Goal: Task Accomplishment & Management: Use online tool/utility

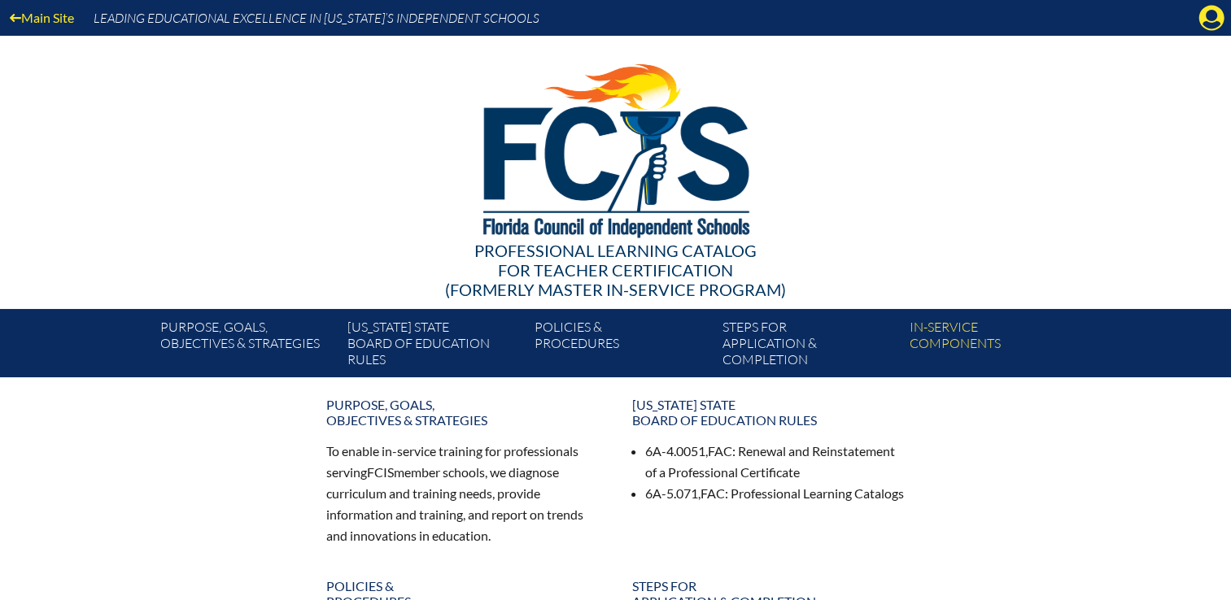
click at [1214, 20] on icon at bounding box center [1211, 18] width 25 height 25
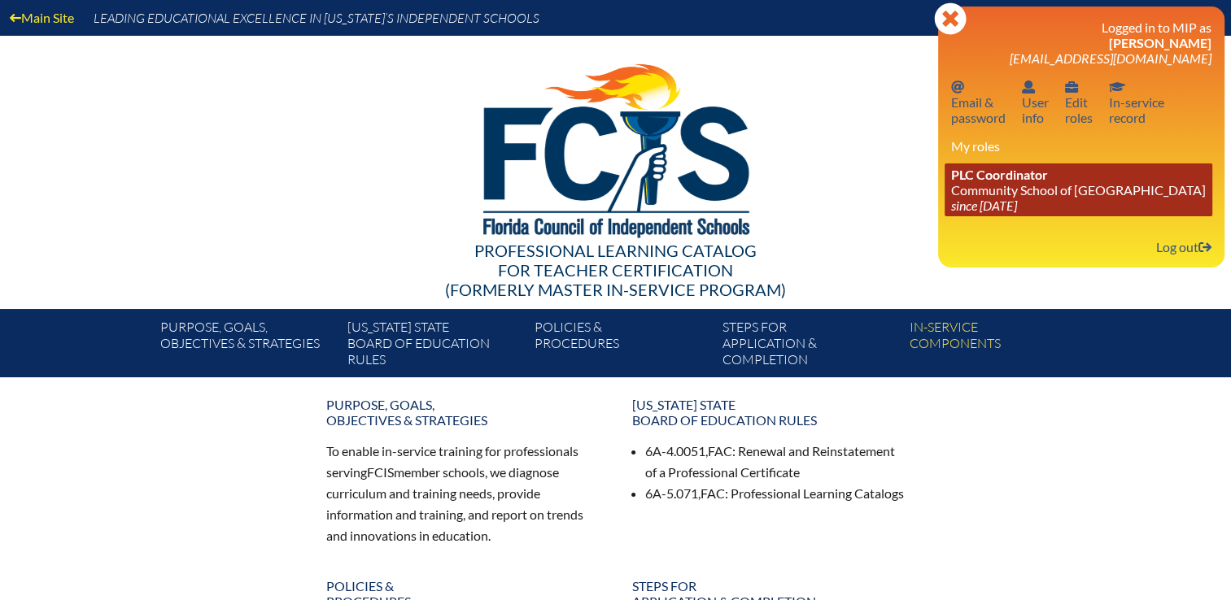
click at [1031, 191] on link "PLC Coordinator Community School of Naples since 2023 Mar 1" at bounding box center [1078, 189] width 268 height 53
click at [1033, 189] on link "PLC Coordinator Community School of Naples since 2023 Mar 1" at bounding box center [1078, 189] width 268 height 53
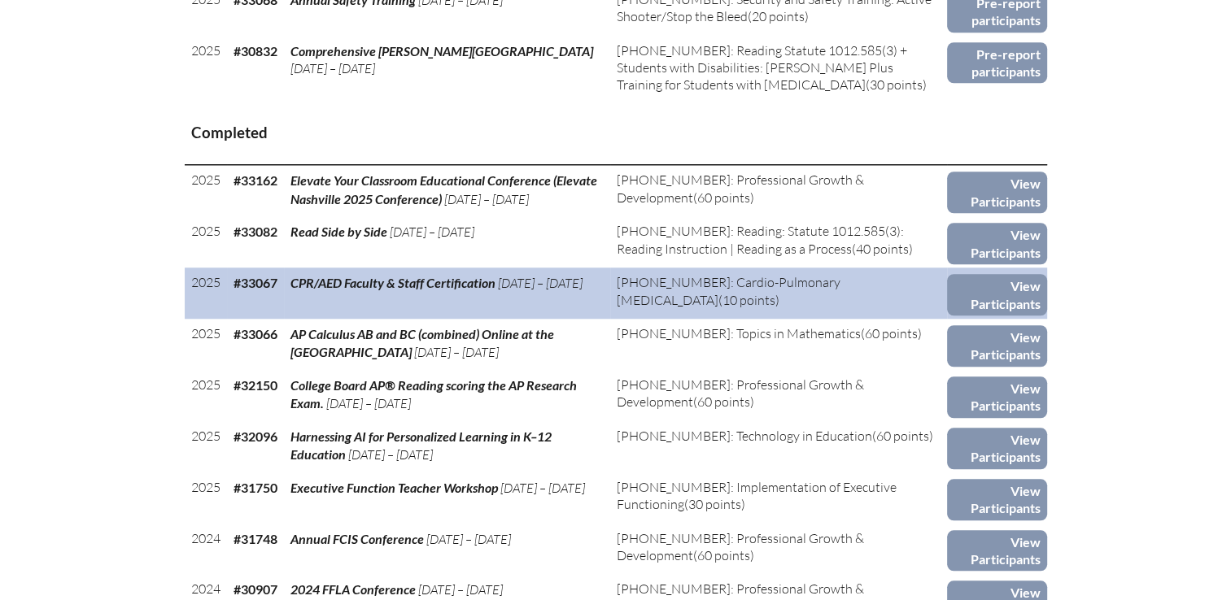
scroll to position [1464, 0]
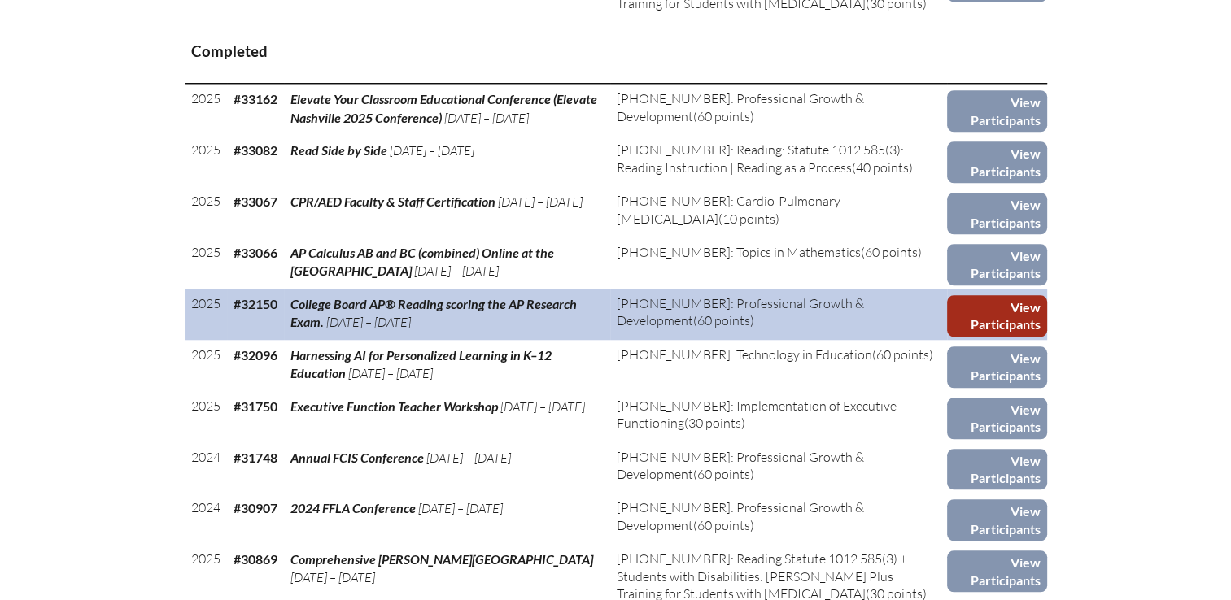
click at [987, 295] on link "View Participants" at bounding box center [996, 315] width 99 height 41
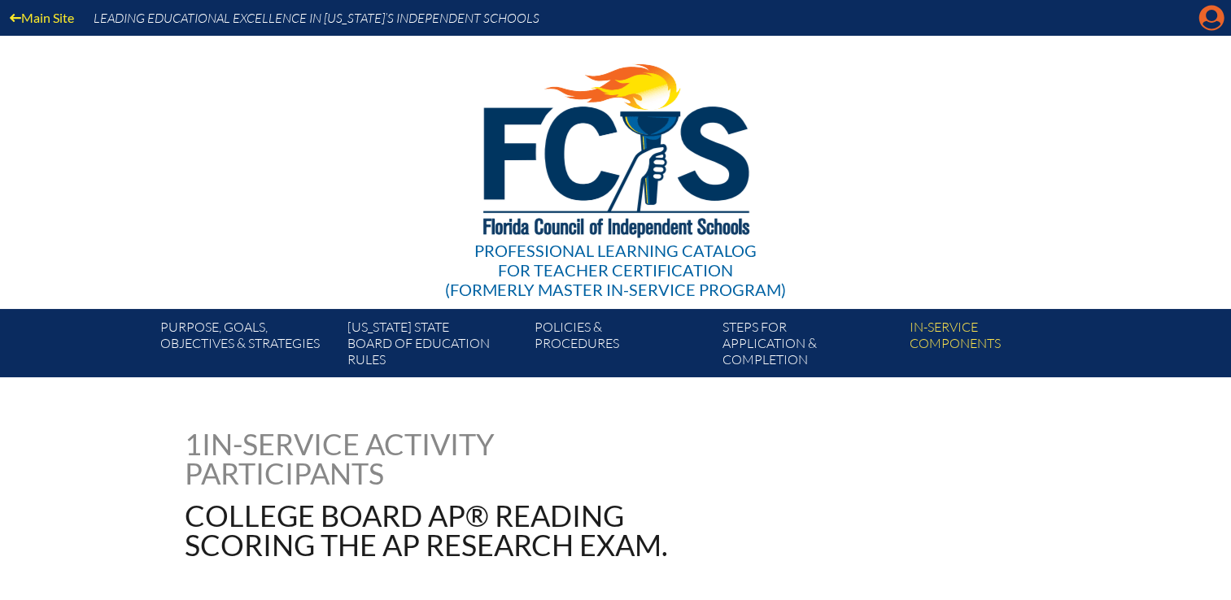
click at [1204, 15] on icon at bounding box center [1211, 18] width 25 height 25
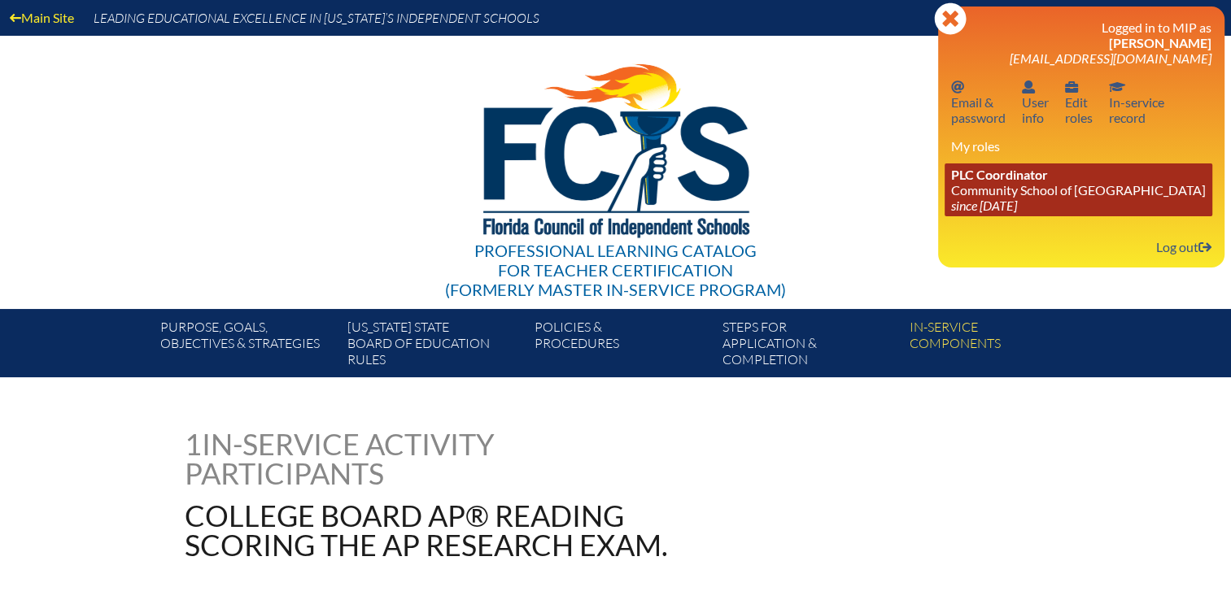
click at [958, 182] on span "PLC Coordinator" at bounding box center [999, 174] width 97 height 15
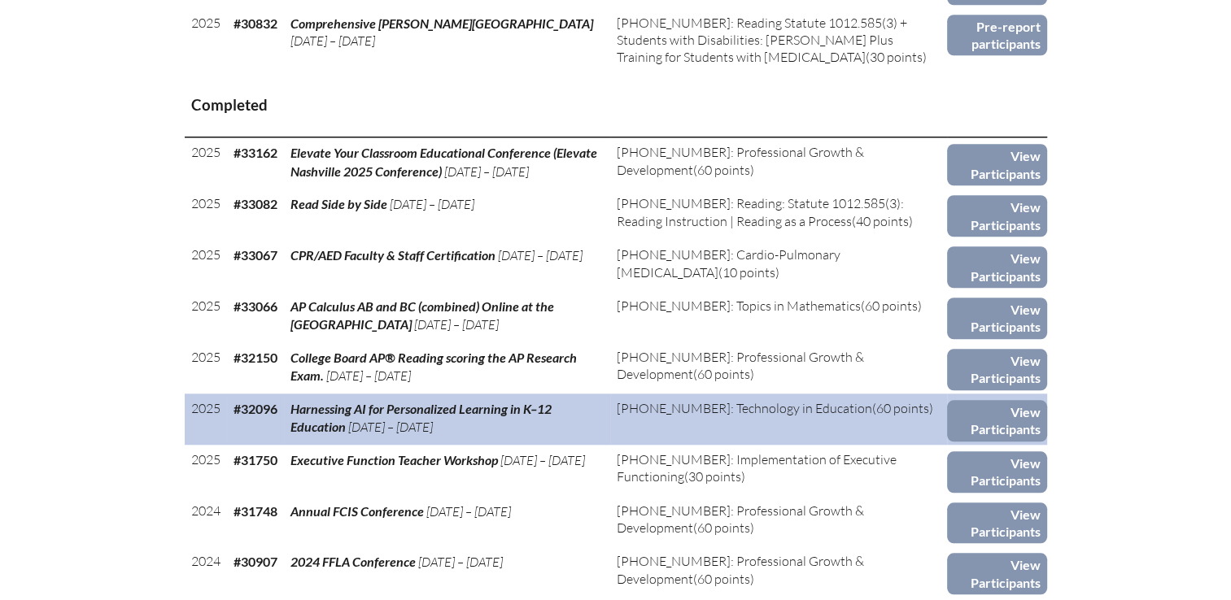
scroll to position [1383, 0]
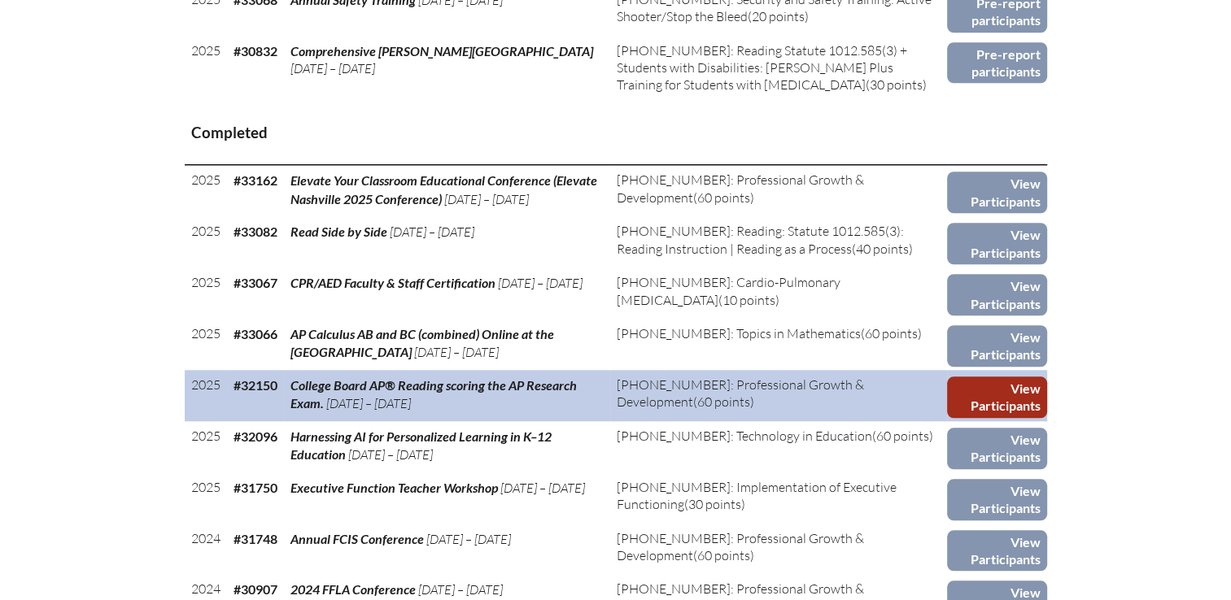
click at [980, 377] on link "View Participants" at bounding box center [996, 397] width 99 height 41
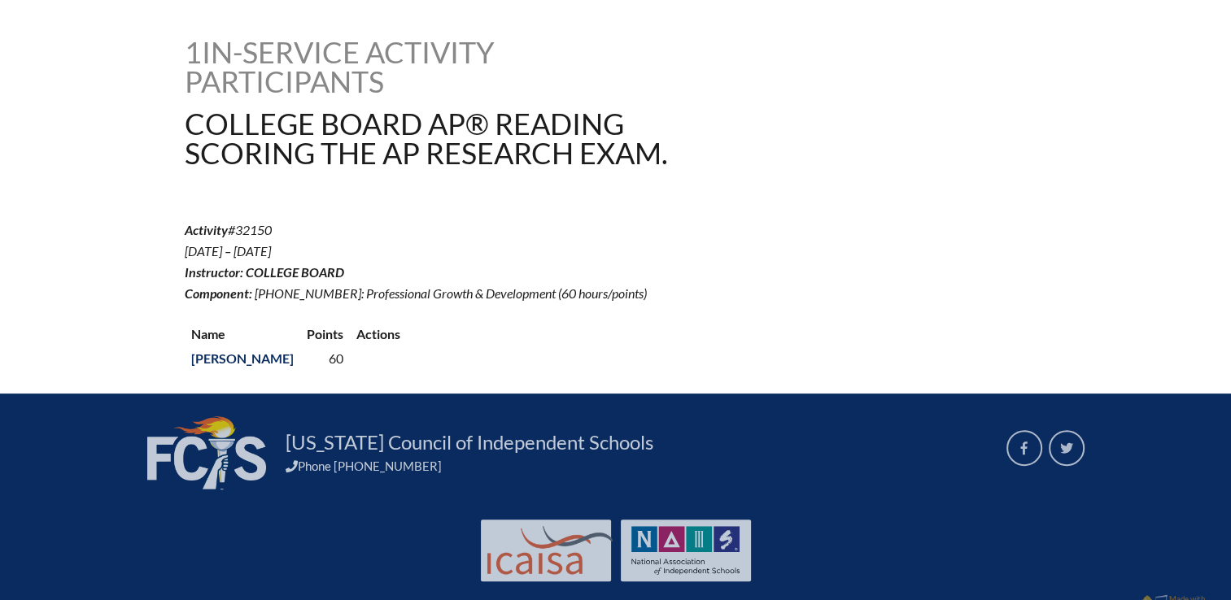
scroll to position [421, 0]
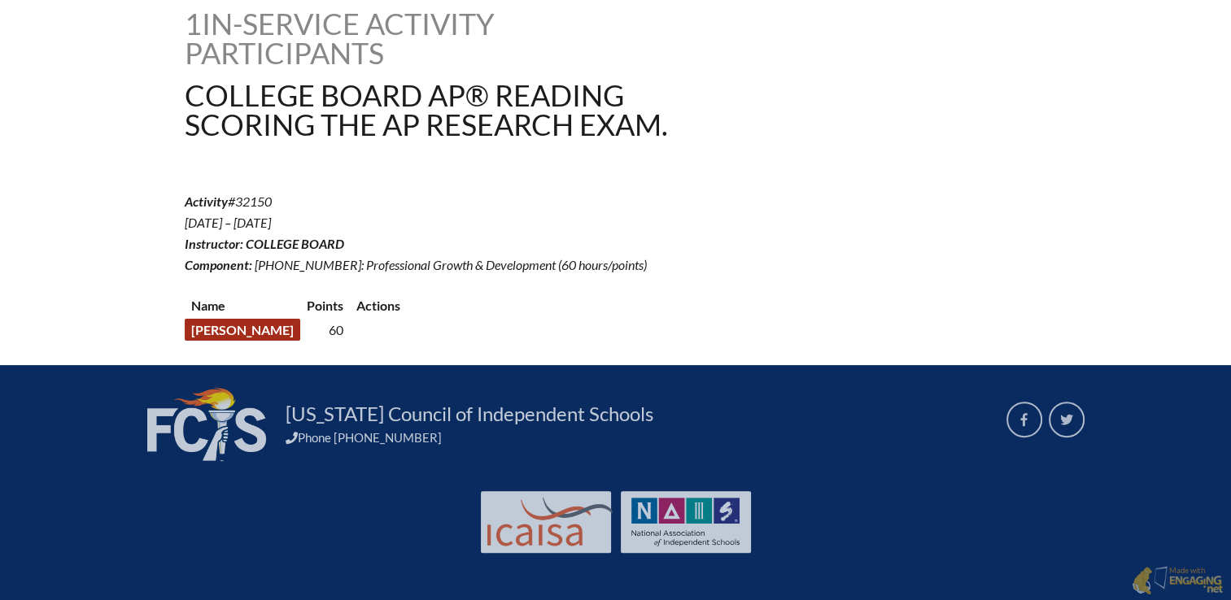
click at [247, 323] on link "[PERSON_NAME]" at bounding box center [242, 330] width 115 height 22
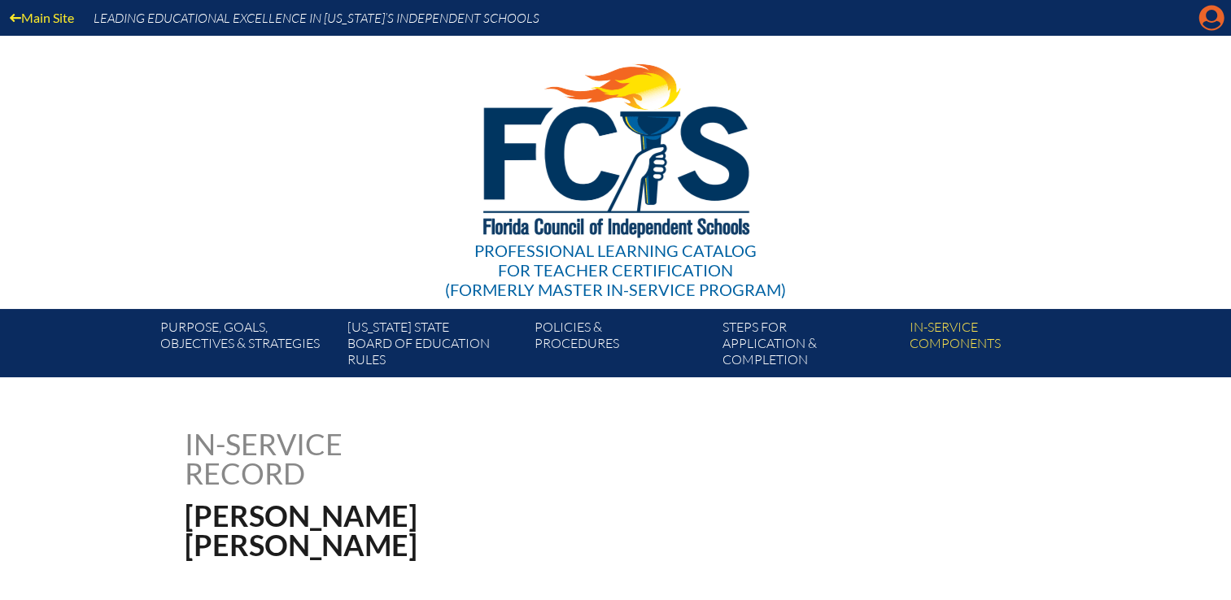
click at [1211, 20] on icon "Manage account" at bounding box center [1211, 18] width 26 height 26
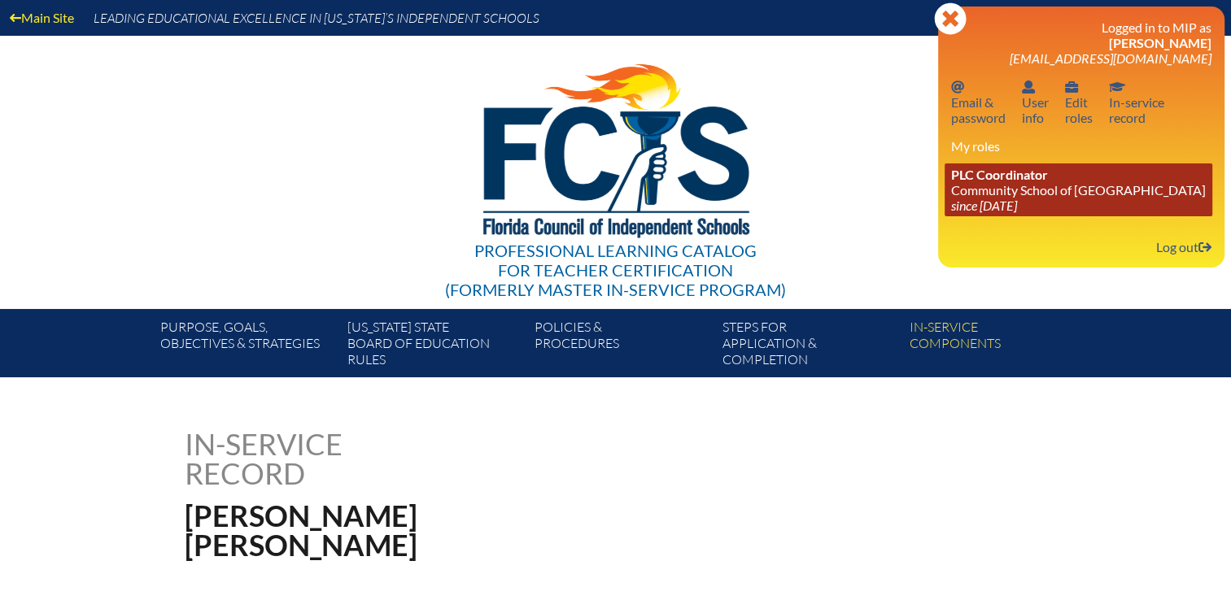
click at [952, 172] on span "PLC Coordinator" at bounding box center [999, 174] width 97 height 15
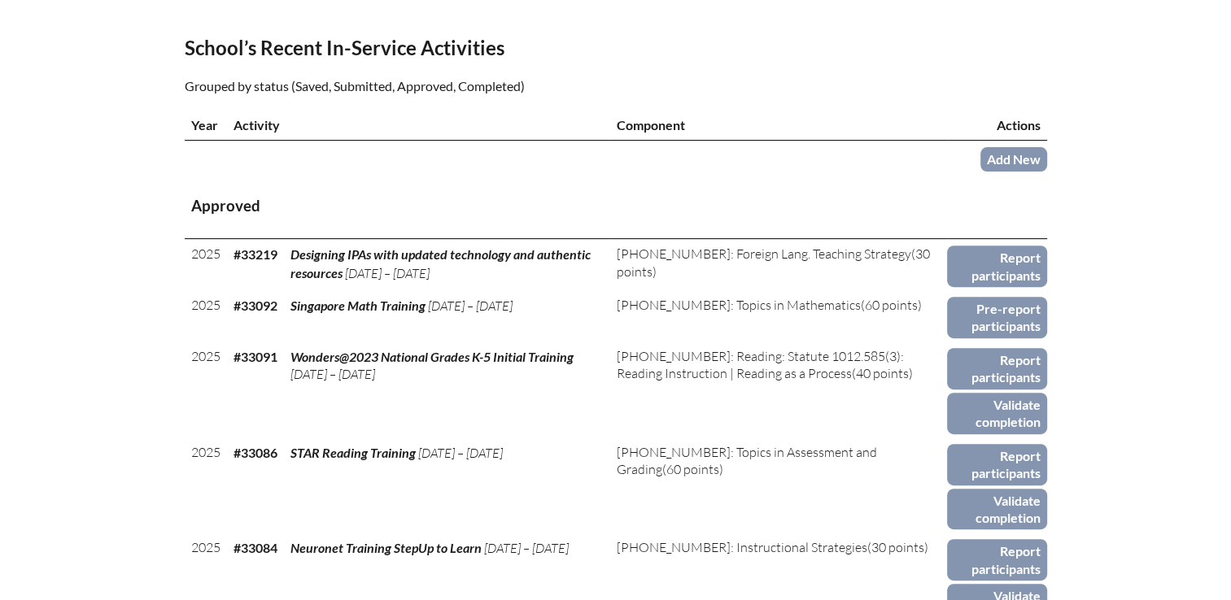
scroll to position [569, 0]
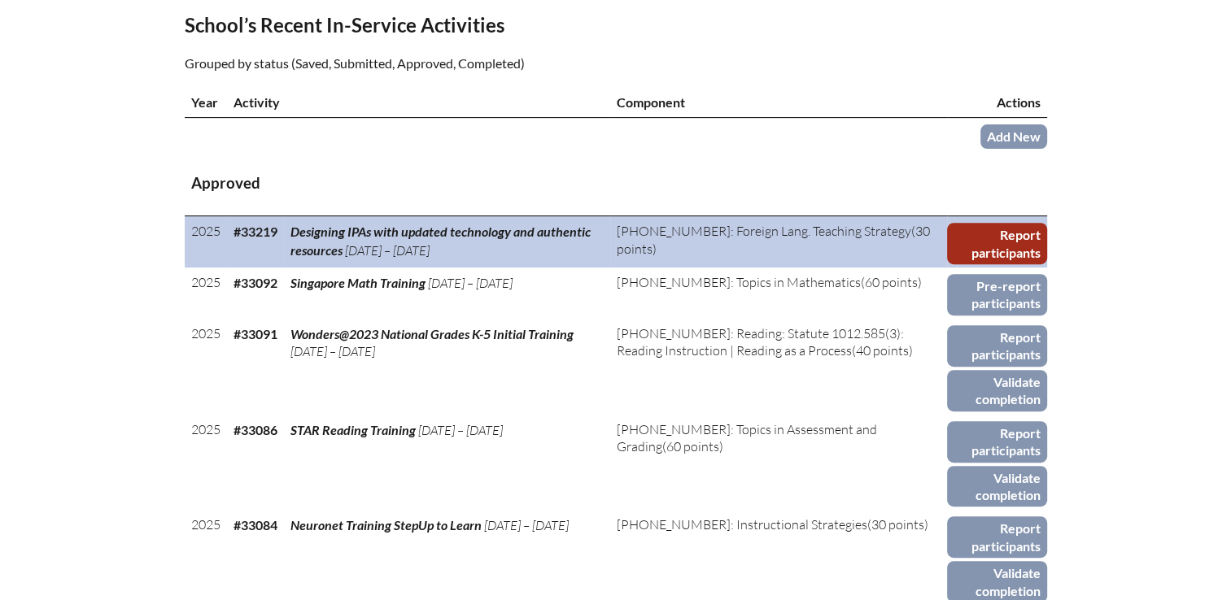
click at [978, 223] on link "Report participants" at bounding box center [996, 243] width 99 height 41
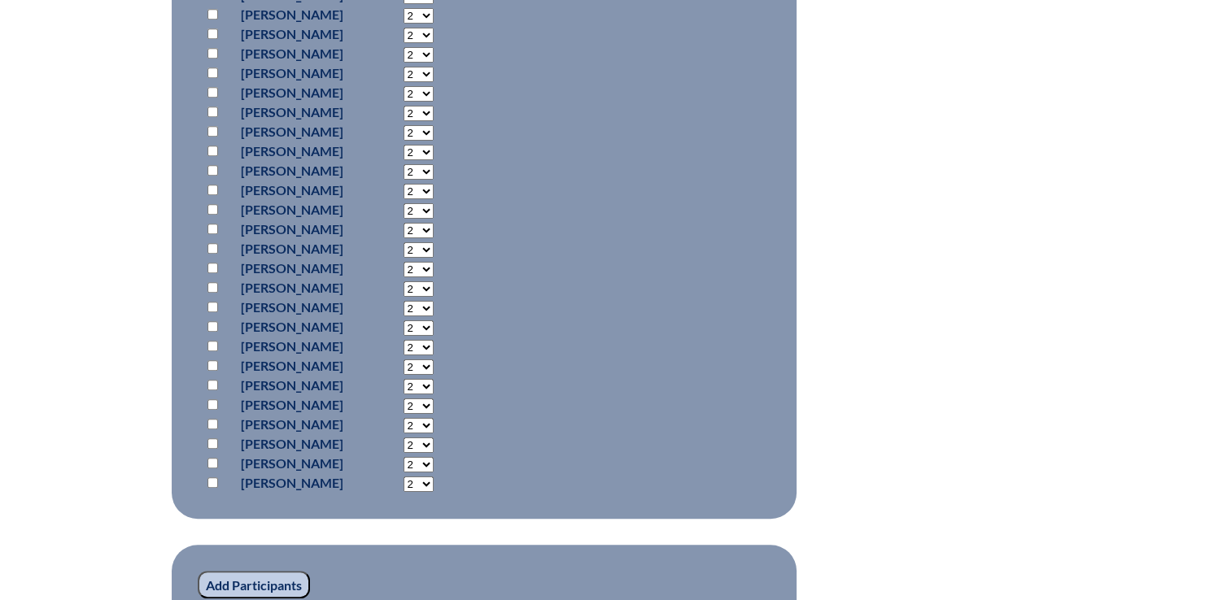
scroll to position [976, 0]
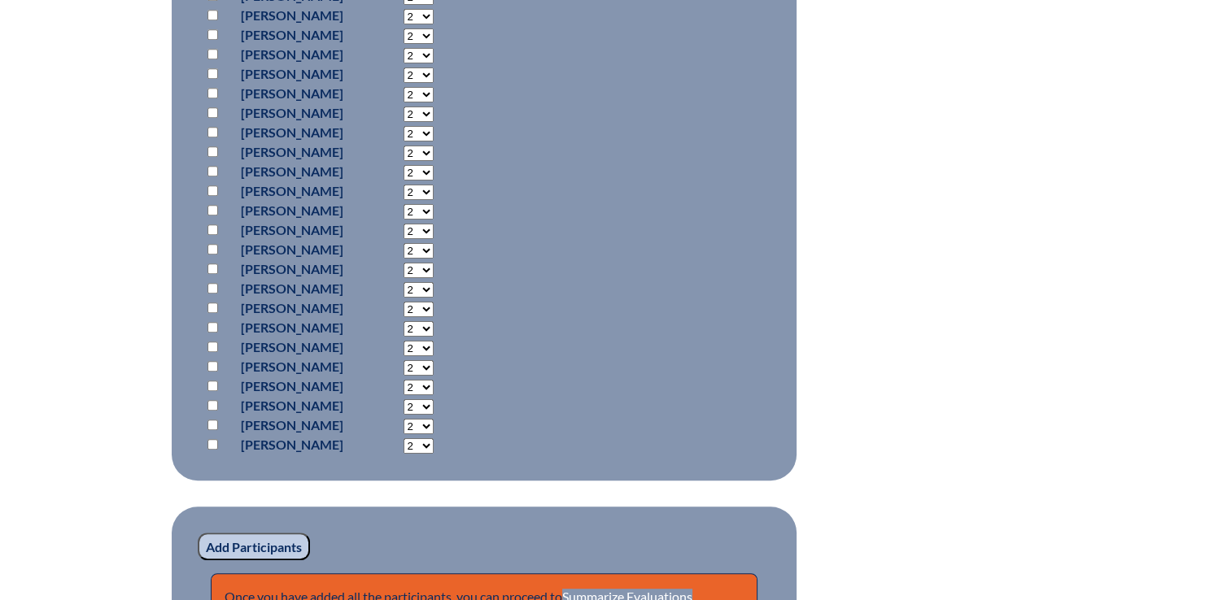
click at [214, 229] on input "checkbox" at bounding box center [212, 229] width 11 height 11
checkbox input "true"
click at [434, 231] on select "2 3 4 5 6 7 8 9 10 11 12 13 14 15 16 17 18 19 20 21 22 23" at bounding box center [418, 231] width 30 height 15
select select "30"
click at [434, 224] on select "2 3 4 5 6 7 8 9 10 11 12 13 14 15 16 17 18 19 20 21 22 23" at bounding box center [418, 231] width 30 height 15
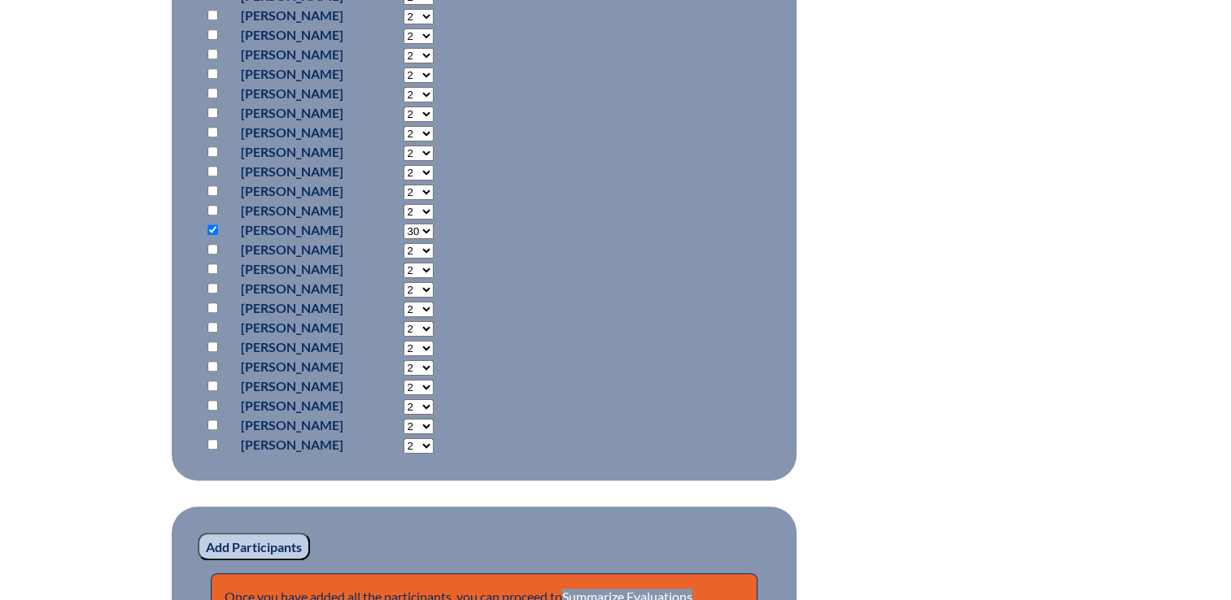
click at [263, 538] on input "Add Participants" at bounding box center [254, 547] width 112 height 28
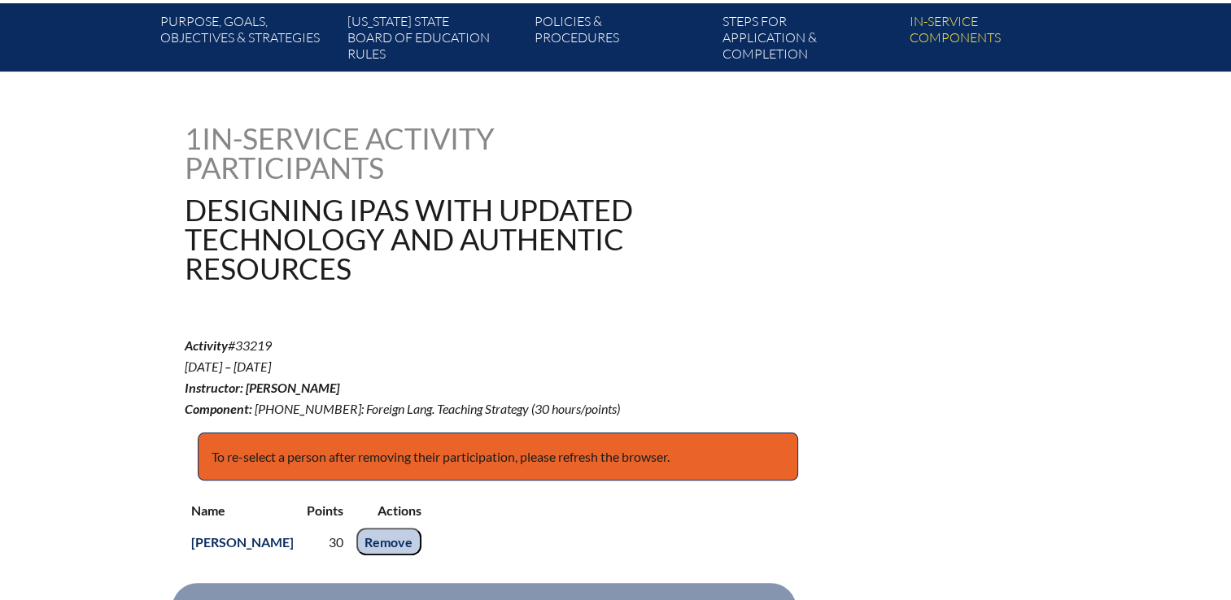
scroll to position [332, 0]
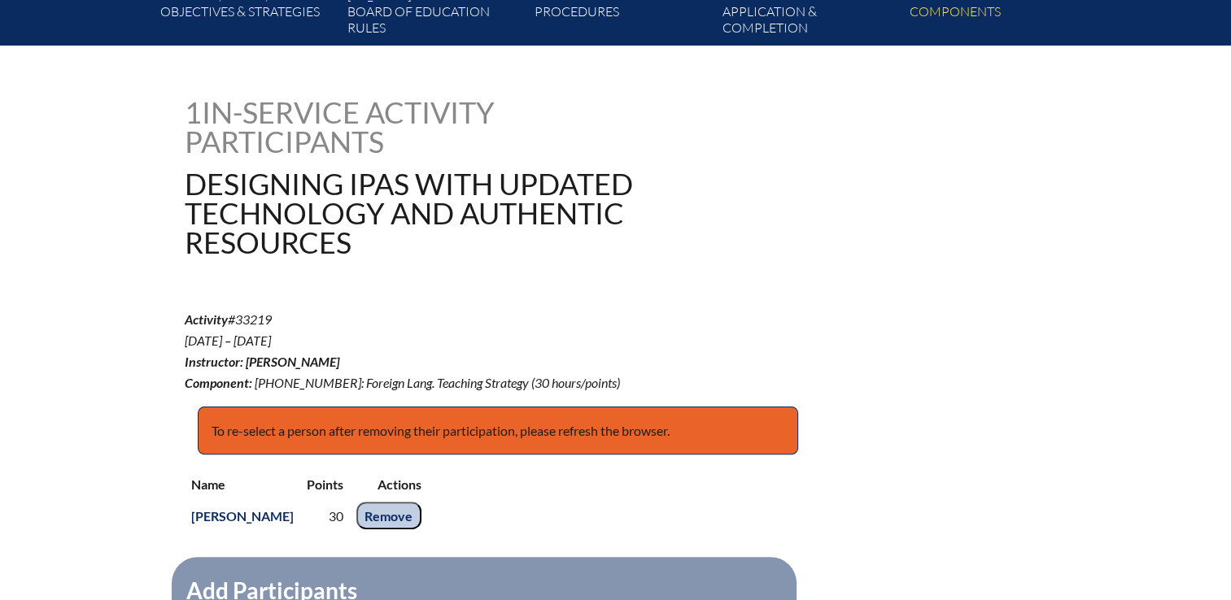
click at [421, 511] on input "Remove" at bounding box center [388, 516] width 65 height 28
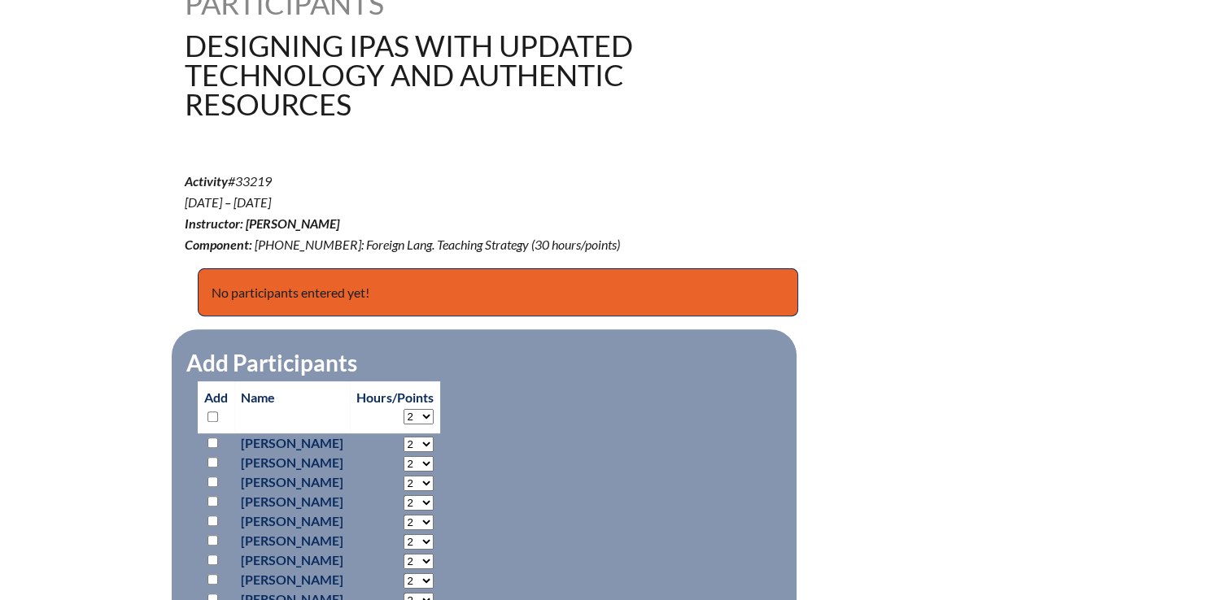
scroll to position [410, 0]
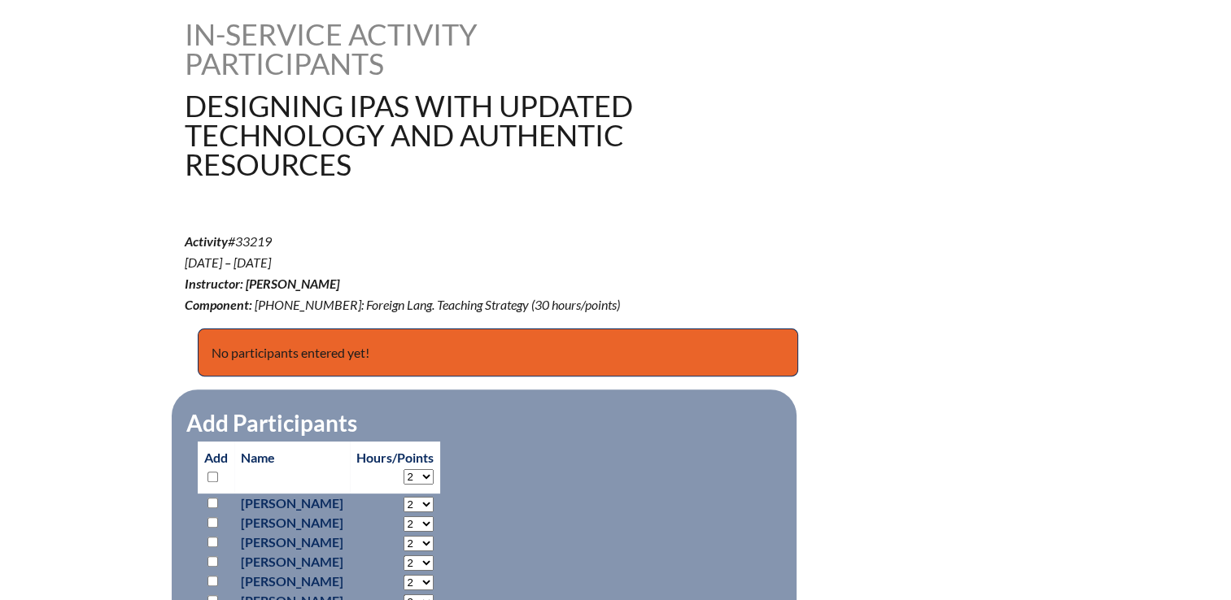
drag, startPoint x: 290, startPoint y: 241, endPoint x: 178, endPoint y: 242, distance: 111.4
copy p "Activity #33219"
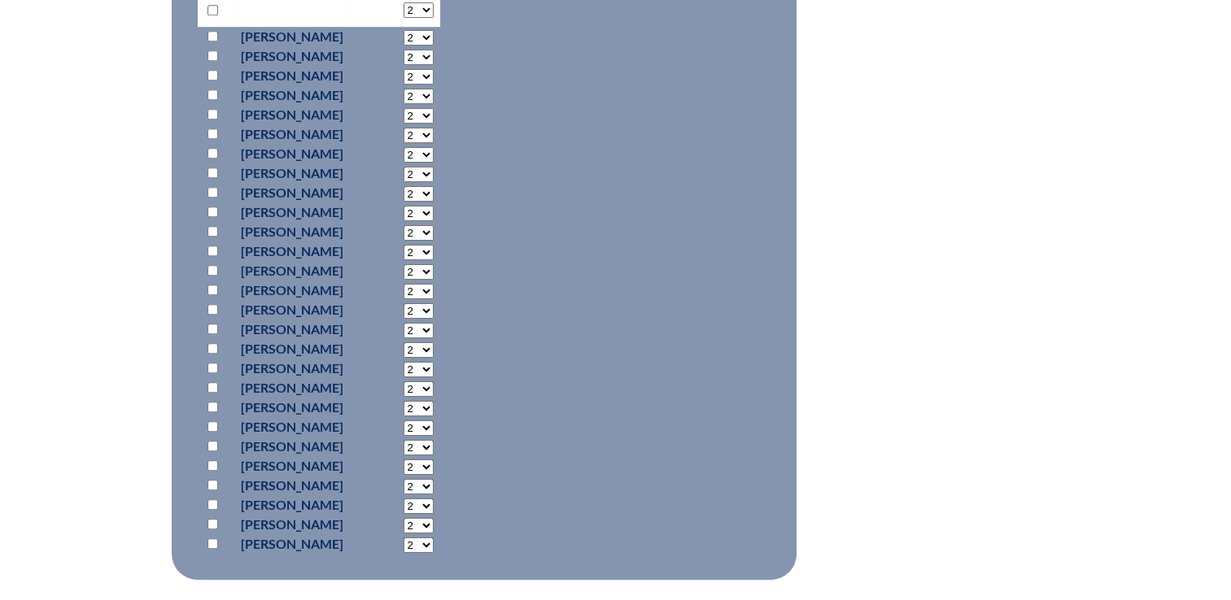
scroll to position [979, 0]
